Goal: Transaction & Acquisition: Purchase product/service

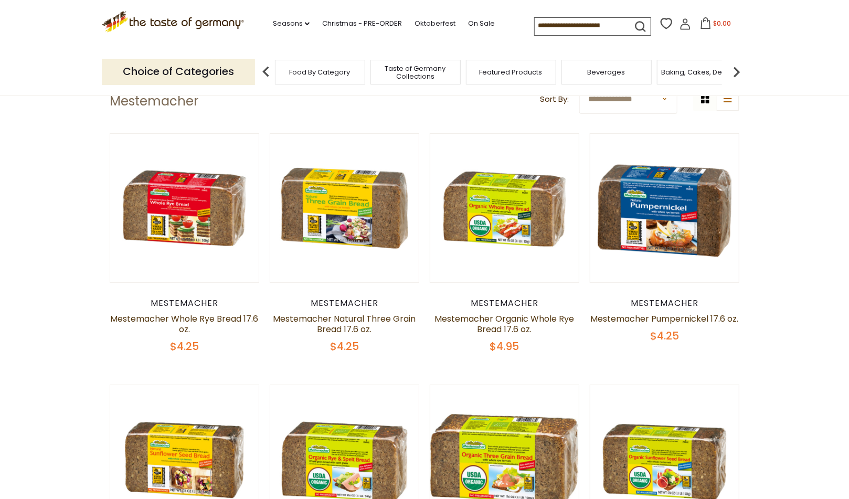
scroll to position [52, 0]
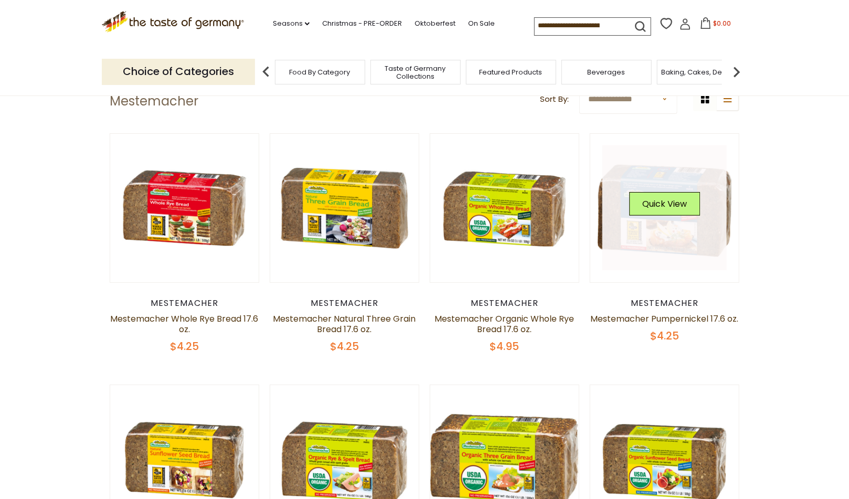
click at [659, 180] on link at bounding box center [665, 207] width 125 height 125
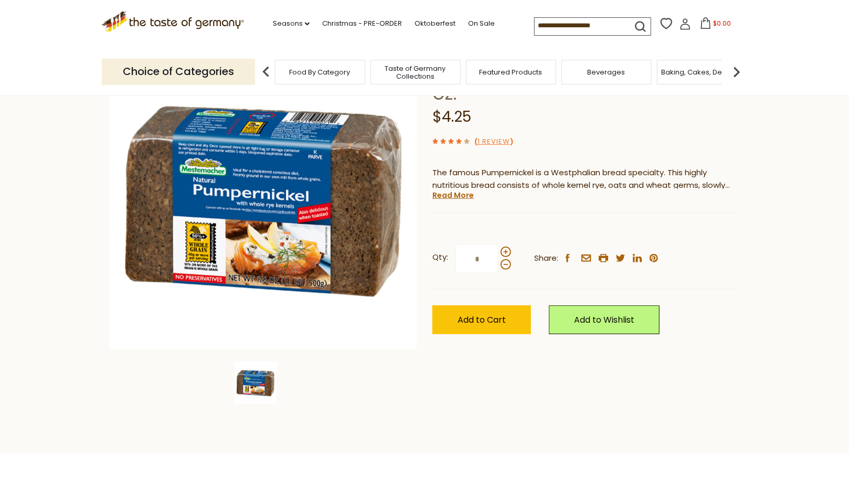
scroll to position [105, 0]
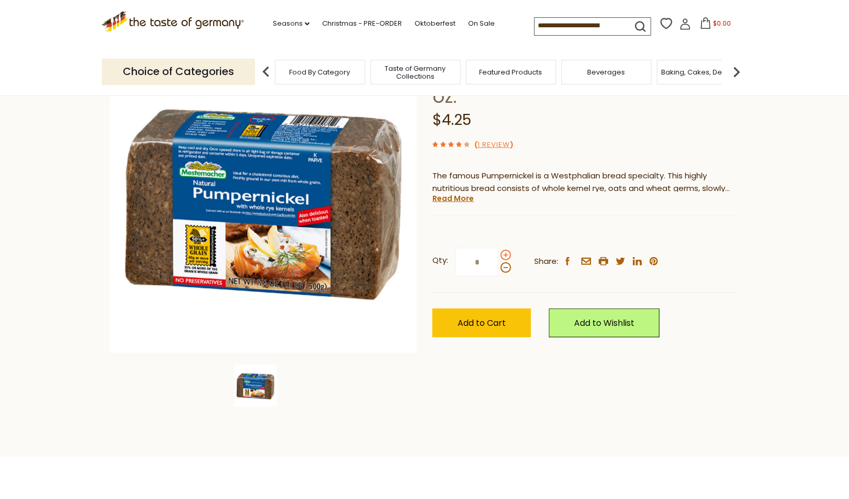
click at [506, 252] on span at bounding box center [506, 255] width 10 height 10
click at [499, 252] on input "*" at bounding box center [477, 262] width 43 height 29
click at [506, 252] on span at bounding box center [506, 255] width 10 height 10
click at [499, 252] on input "*" at bounding box center [477, 262] width 43 height 29
click at [506, 252] on span at bounding box center [506, 255] width 10 height 10
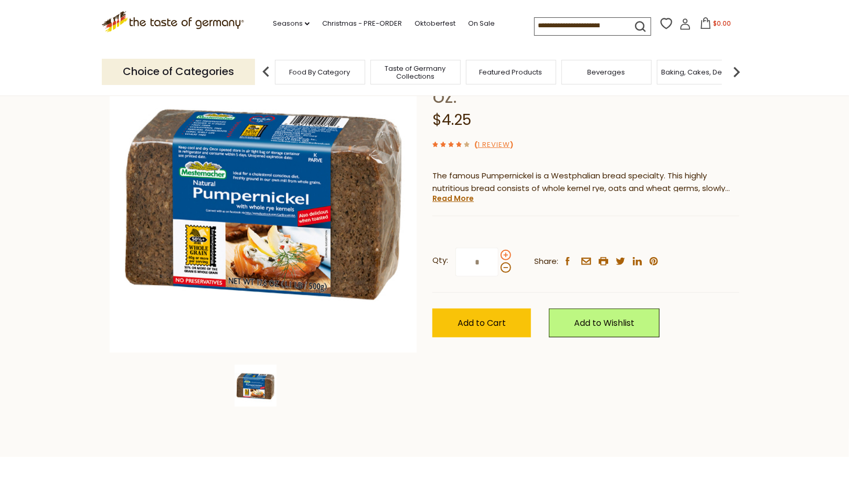
click at [499, 252] on input "*" at bounding box center [477, 262] width 43 height 29
click at [506, 252] on span at bounding box center [506, 255] width 10 height 10
click at [499, 252] on input "*" at bounding box center [477, 262] width 43 height 29
click at [506, 252] on span at bounding box center [506, 255] width 10 height 10
click at [499, 252] on input "*" at bounding box center [477, 262] width 43 height 29
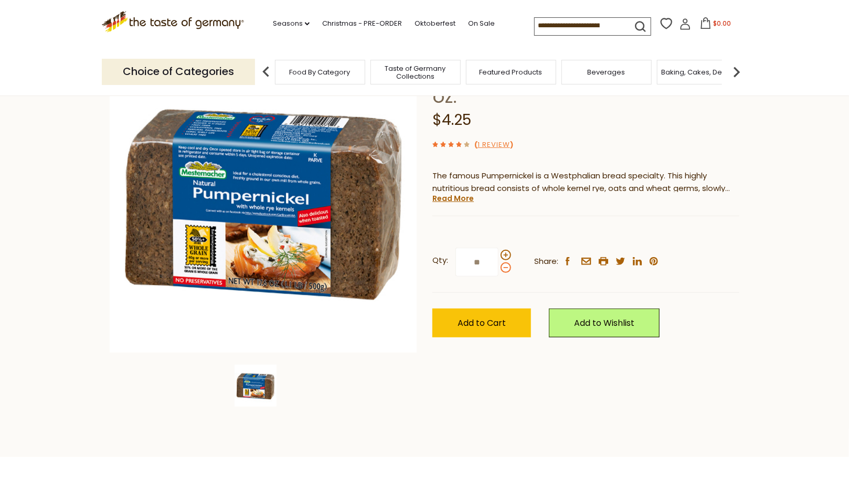
click at [501, 268] on span at bounding box center [506, 267] width 10 height 10
click at [499, 268] on input "**" at bounding box center [477, 262] width 43 height 29
type input "*"
click at [502, 316] on button "Add to Cart" at bounding box center [482, 323] width 99 height 29
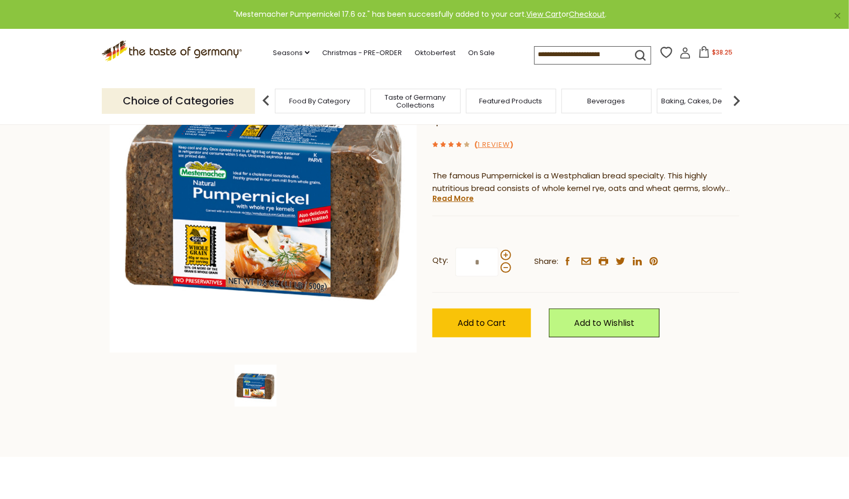
click at [722, 57] on span "$38.25" at bounding box center [722, 52] width 20 height 9
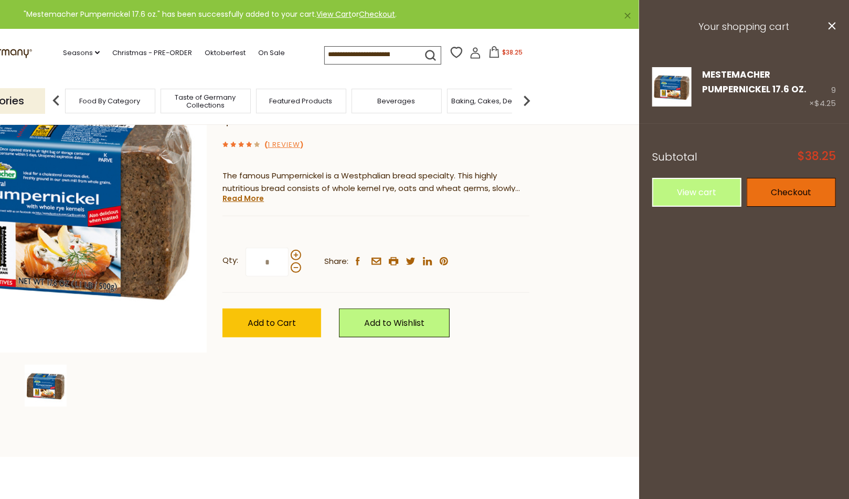
click at [791, 198] on link "Checkout" at bounding box center [791, 192] width 89 height 29
